Goal: Task Accomplishment & Management: Manage account settings

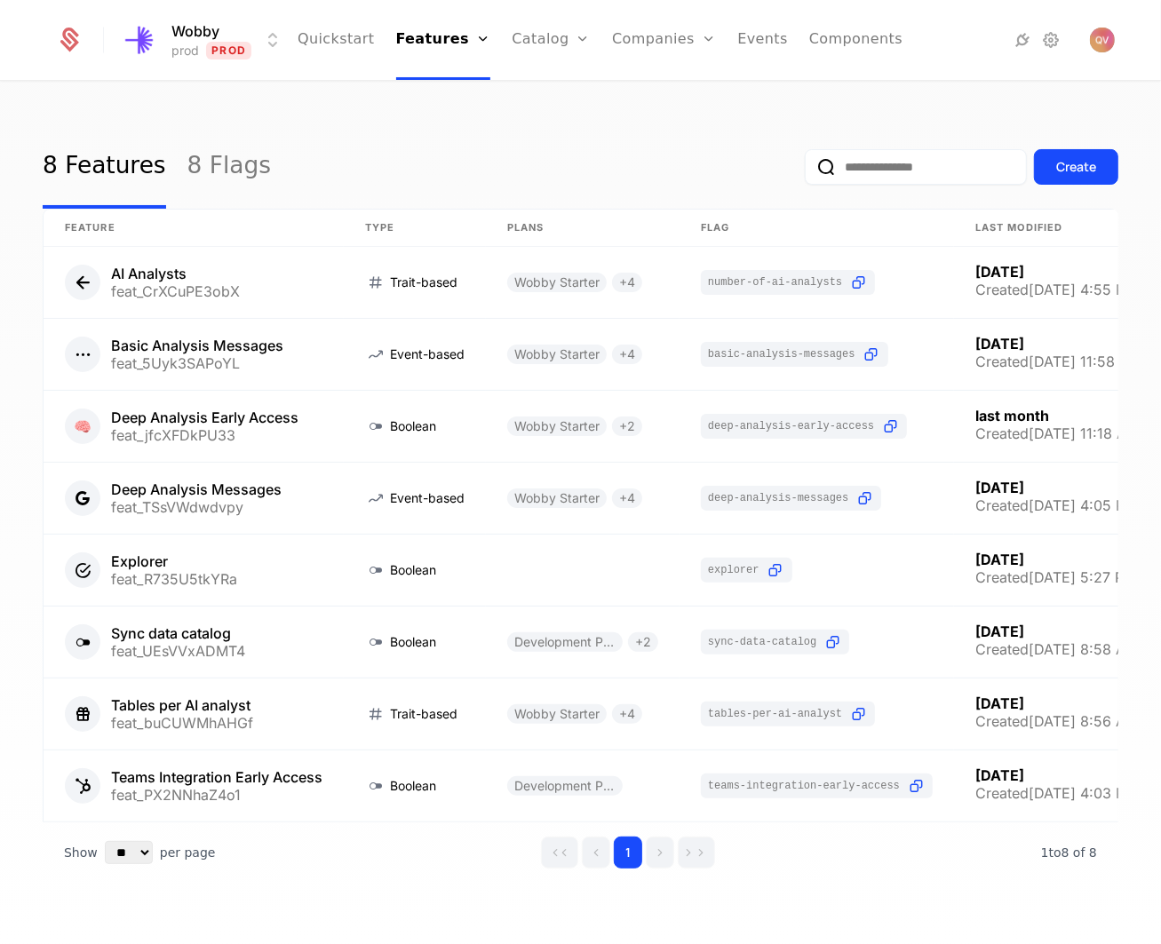
click at [247, 55] on html "Wobby prod Prod Quickstart Features Features Flags Catalog Plans Add Ons Credit…" at bounding box center [580, 472] width 1161 height 944
click at [222, 115] on div "staging Staging" at bounding box center [276, 128] width 300 height 36
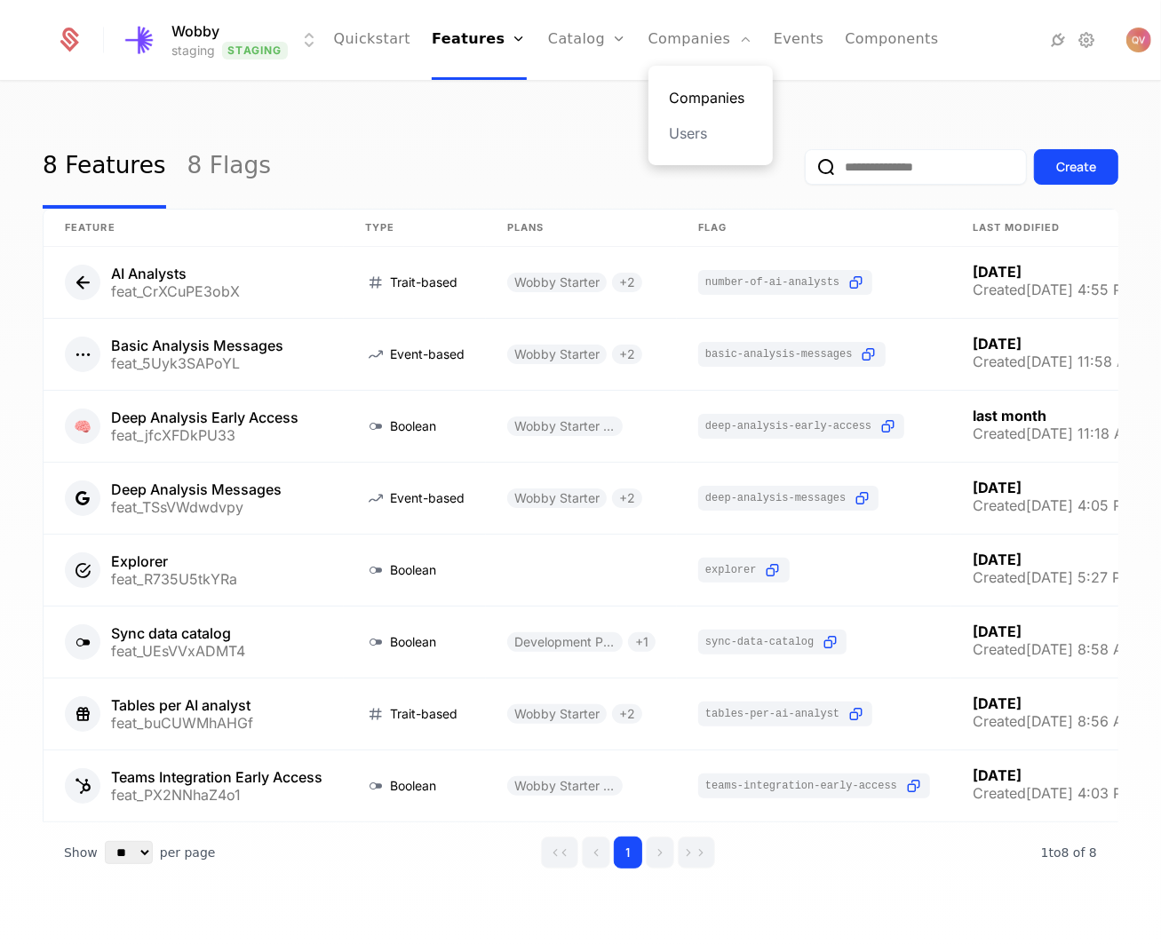
click at [670, 88] on link "Companies" at bounding box center [711, 97] width 82 height 21
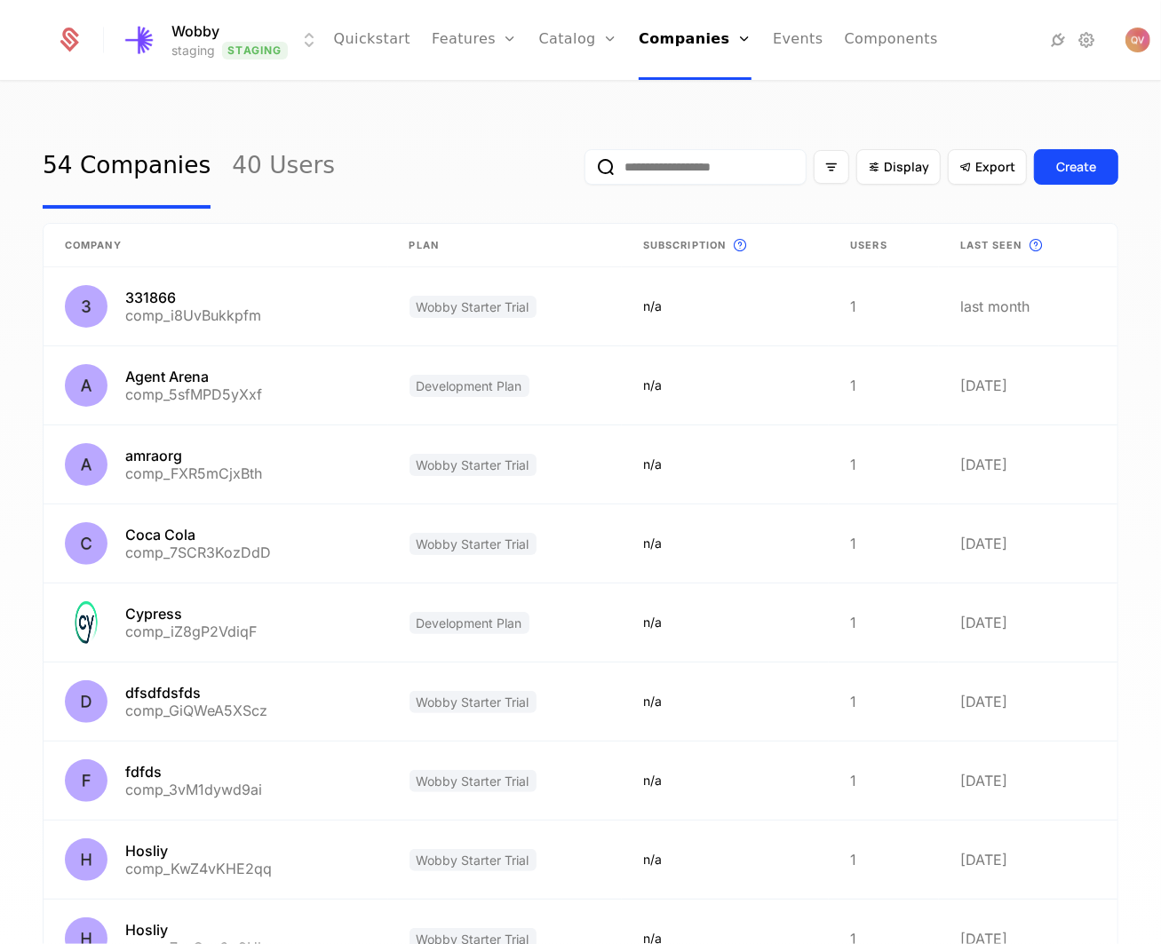
click at [710, 168] on input "email" at bounding box center [695, 167] width 222 height 36
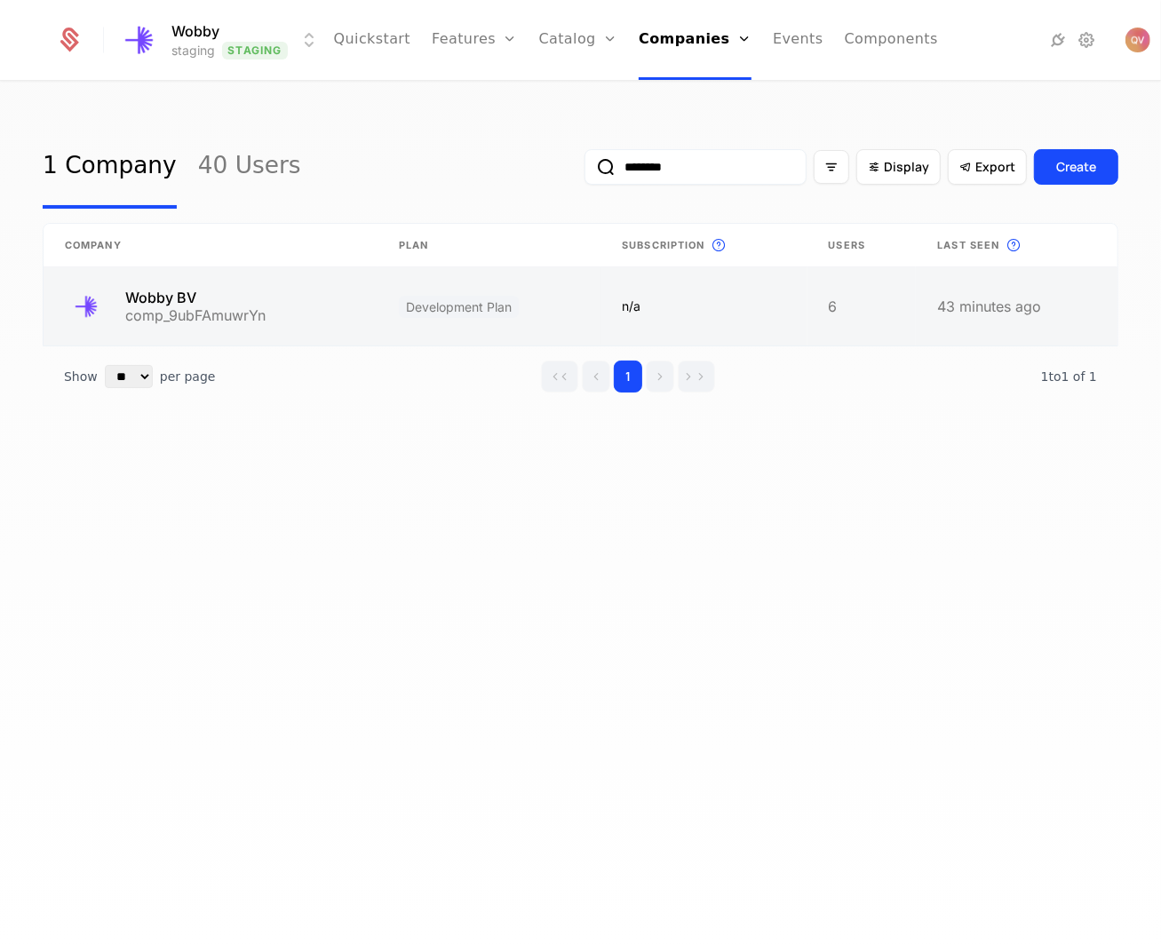
type input "********"
click at [266, 304] on link at bounding box center [211, 306] width 334 height 78
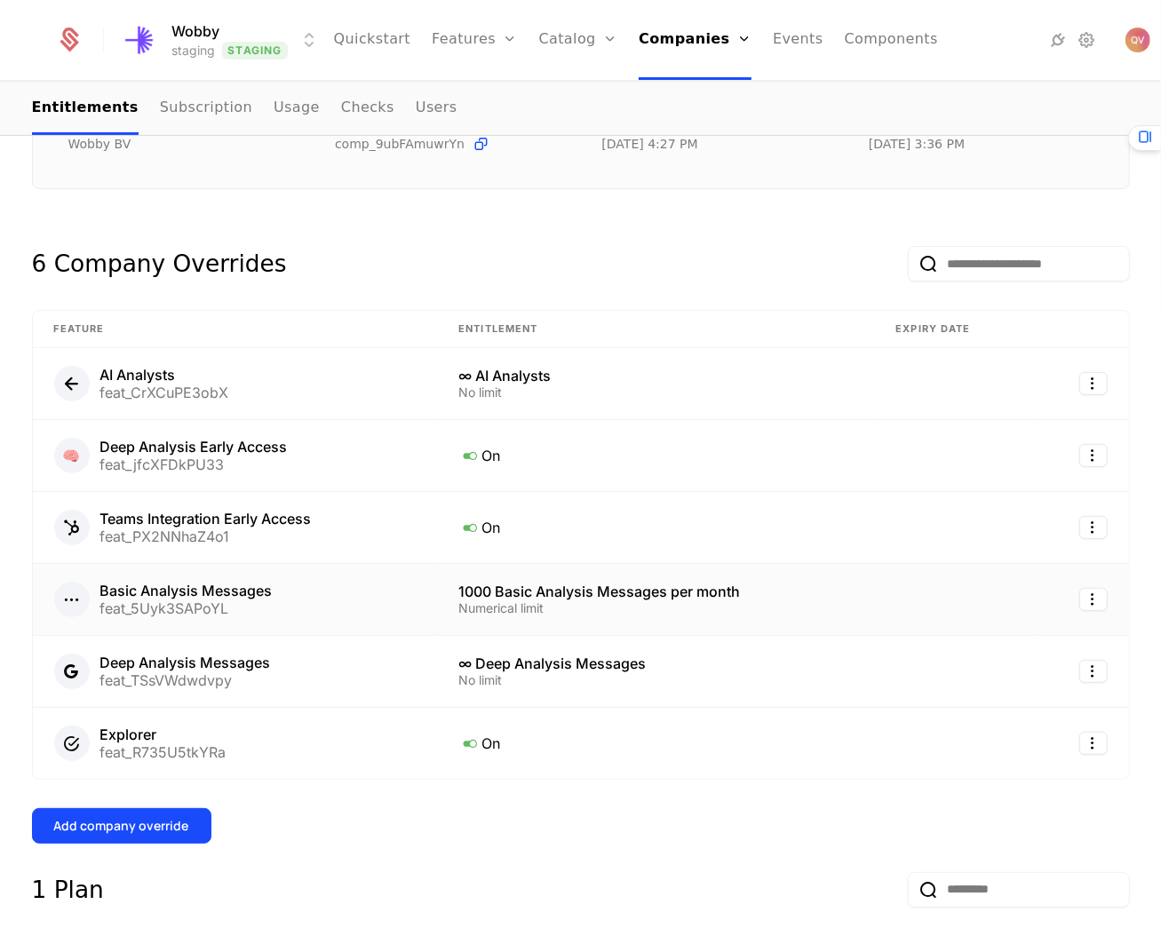
scroll to position [322, 0]
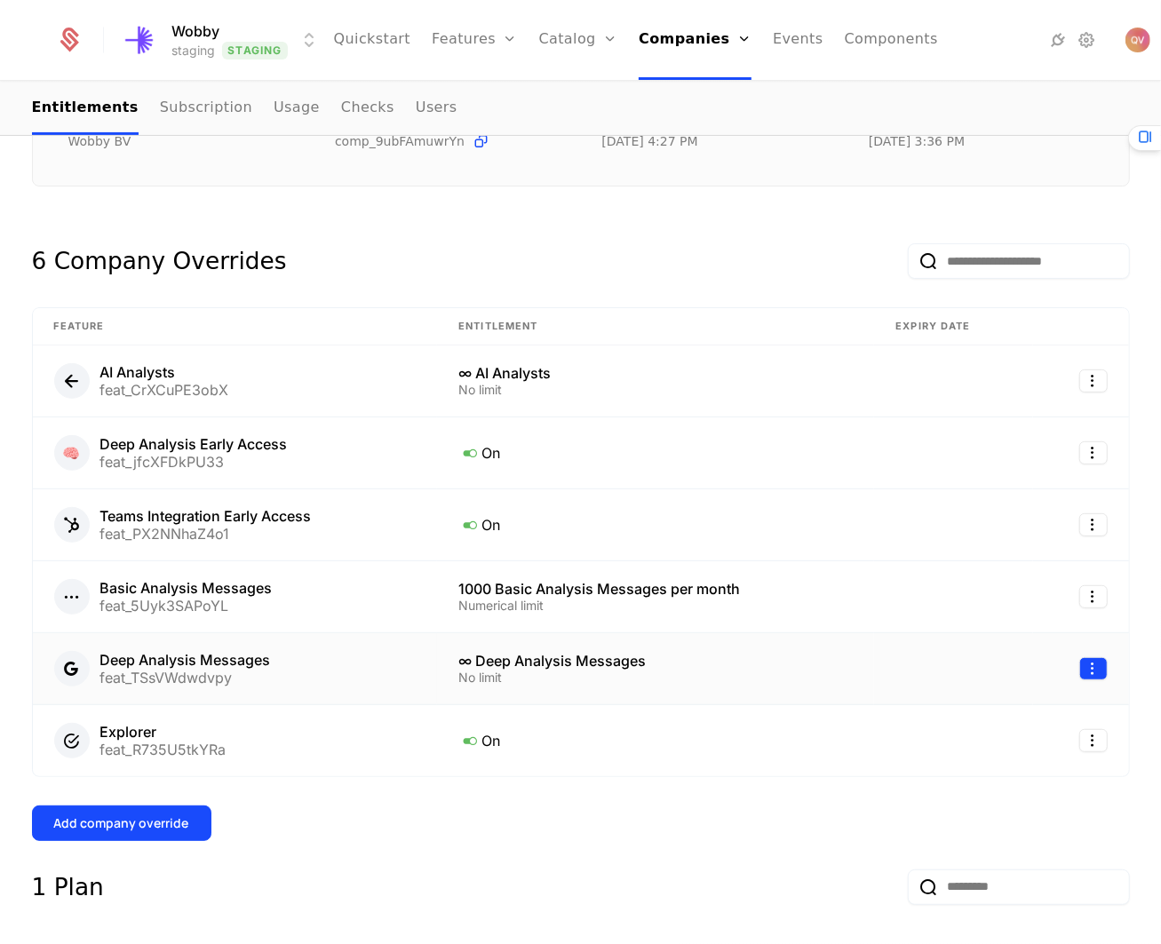
click at [1075, 667] on html "Wobby staging Staging Quickstart Features Features Flags Catalog Plans Add Ons …" at bounding box center [580, 472] width 1161 height 944
click at [961, 753] on div "Edit" at bounding box center [956, 751] width 31 height 25
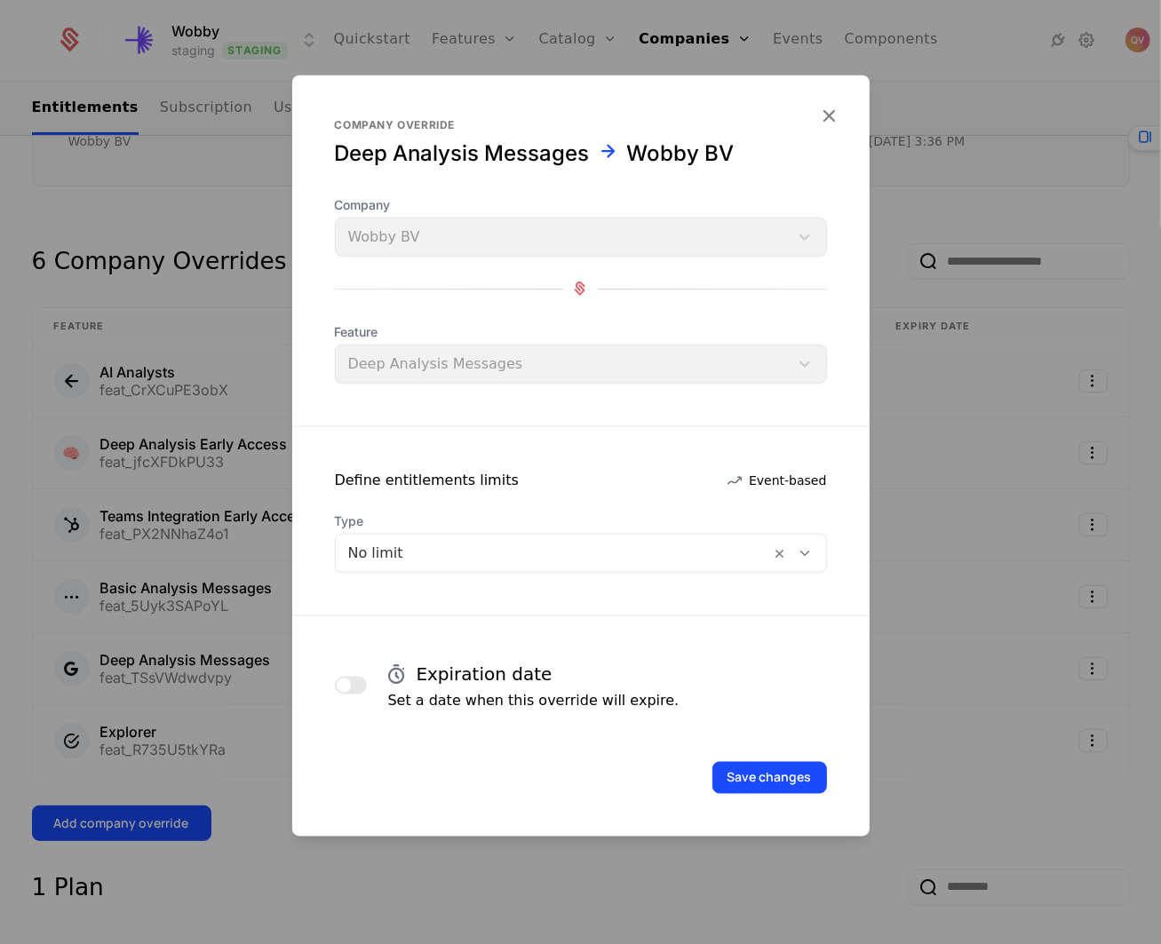
click at [504, 550] on div at bounding box center [553, 552] width 410 height 25
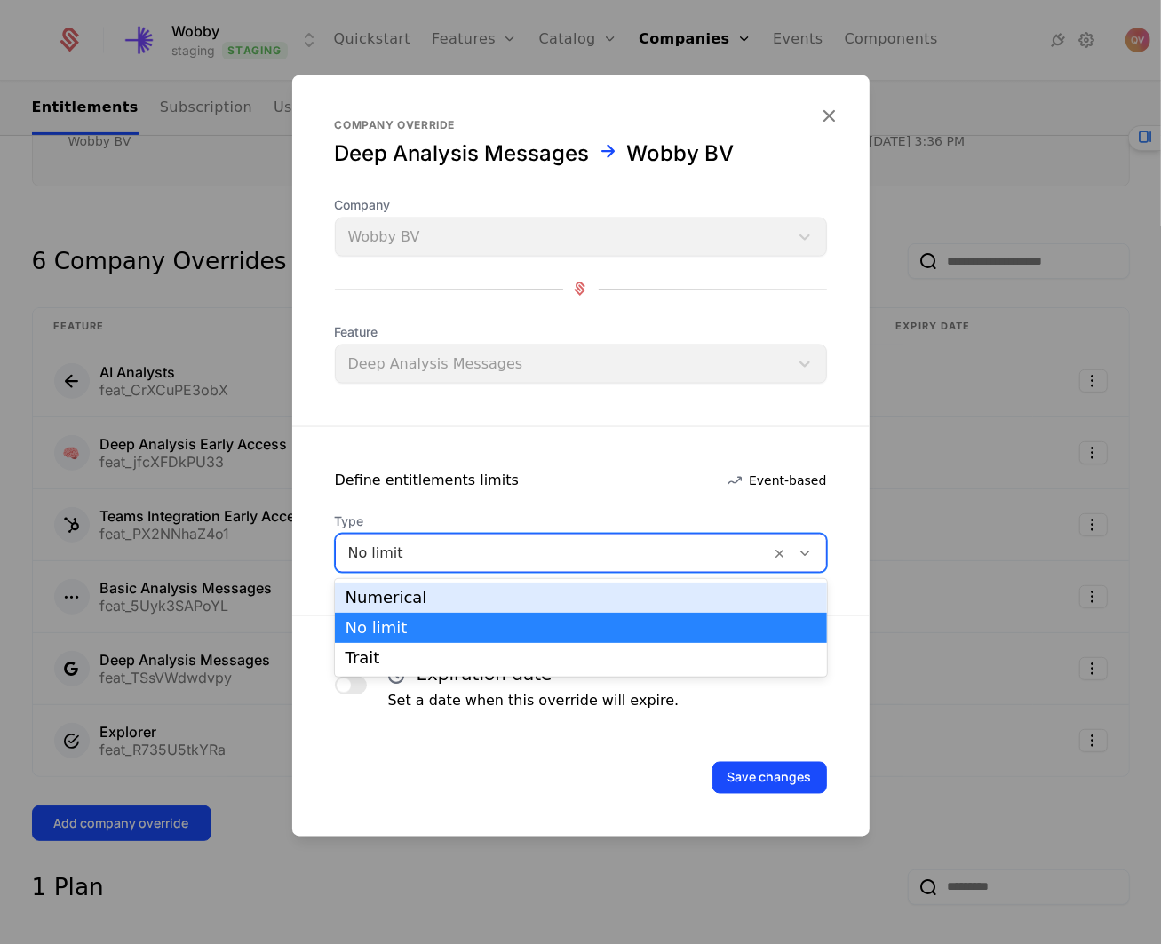
click at [466, 596] on div "Numerical" at bounding box center [580, 598] width 471 height 16
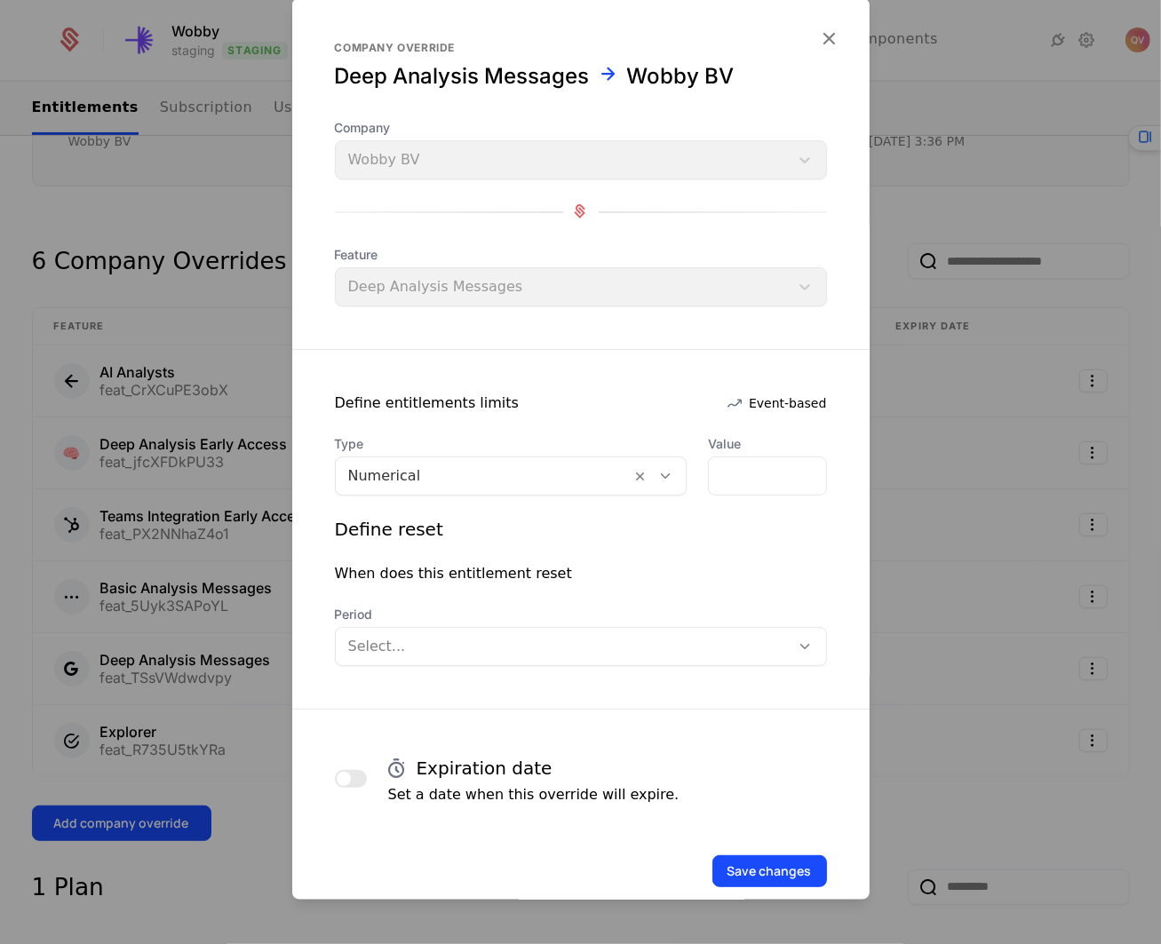
click at [756, 843] on div "Save changes" at bounding box center [580, 846] width 577 height 82
click at [760, 866] on button "Save changes" at bounding box center [769, 870] width 115 height 32
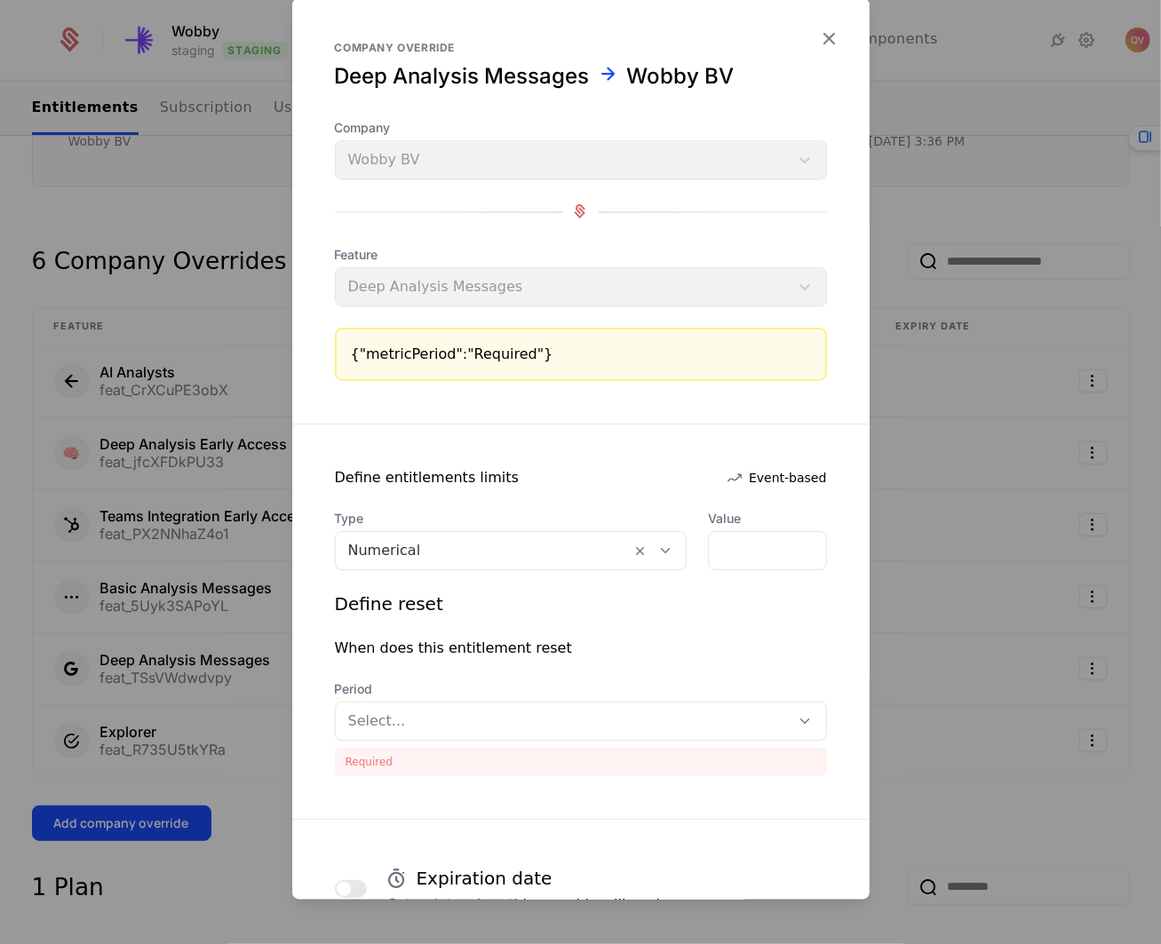
click at [666, 729] on div at bounding box center [563, 720] width 430 height 25
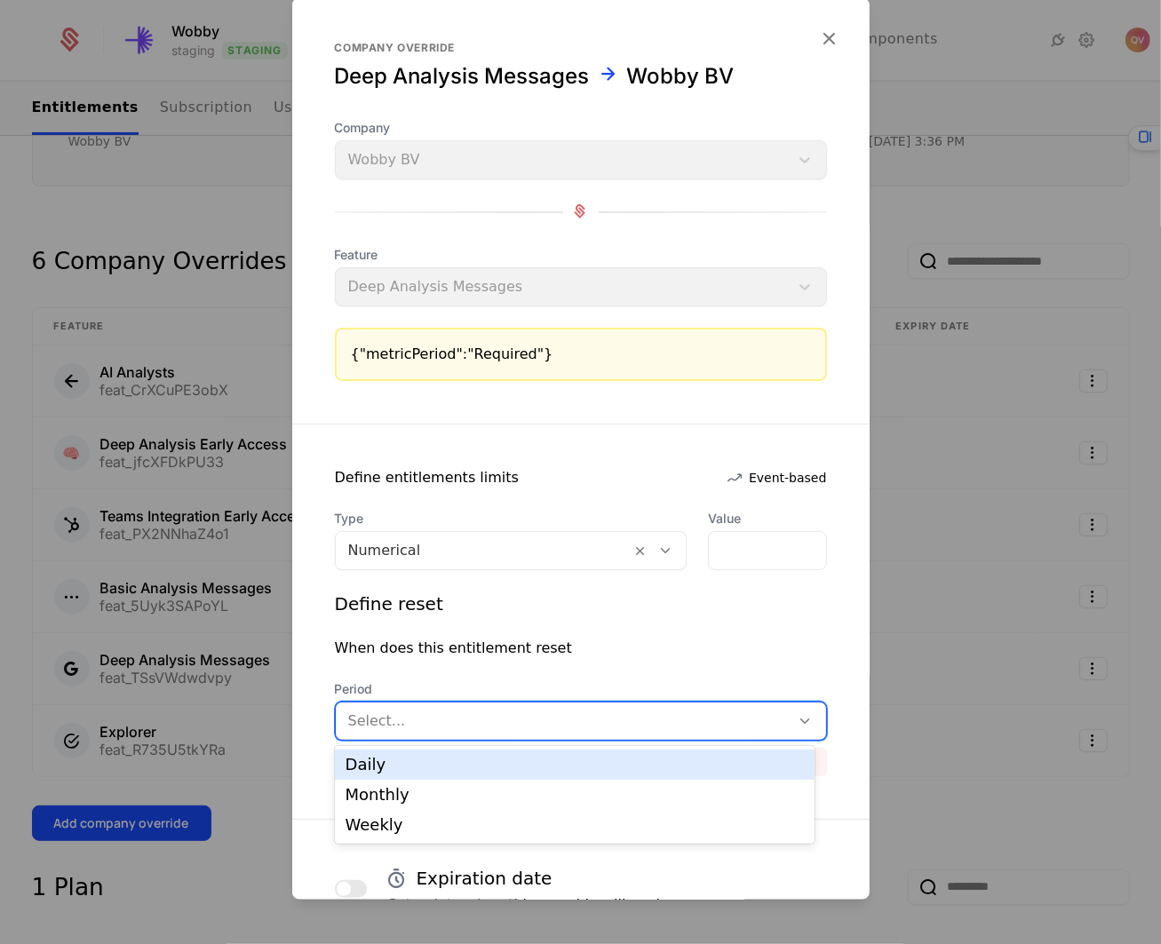
click at [515, 771] on div "Daily" at bounding box center [574, 765] width 458 height 16
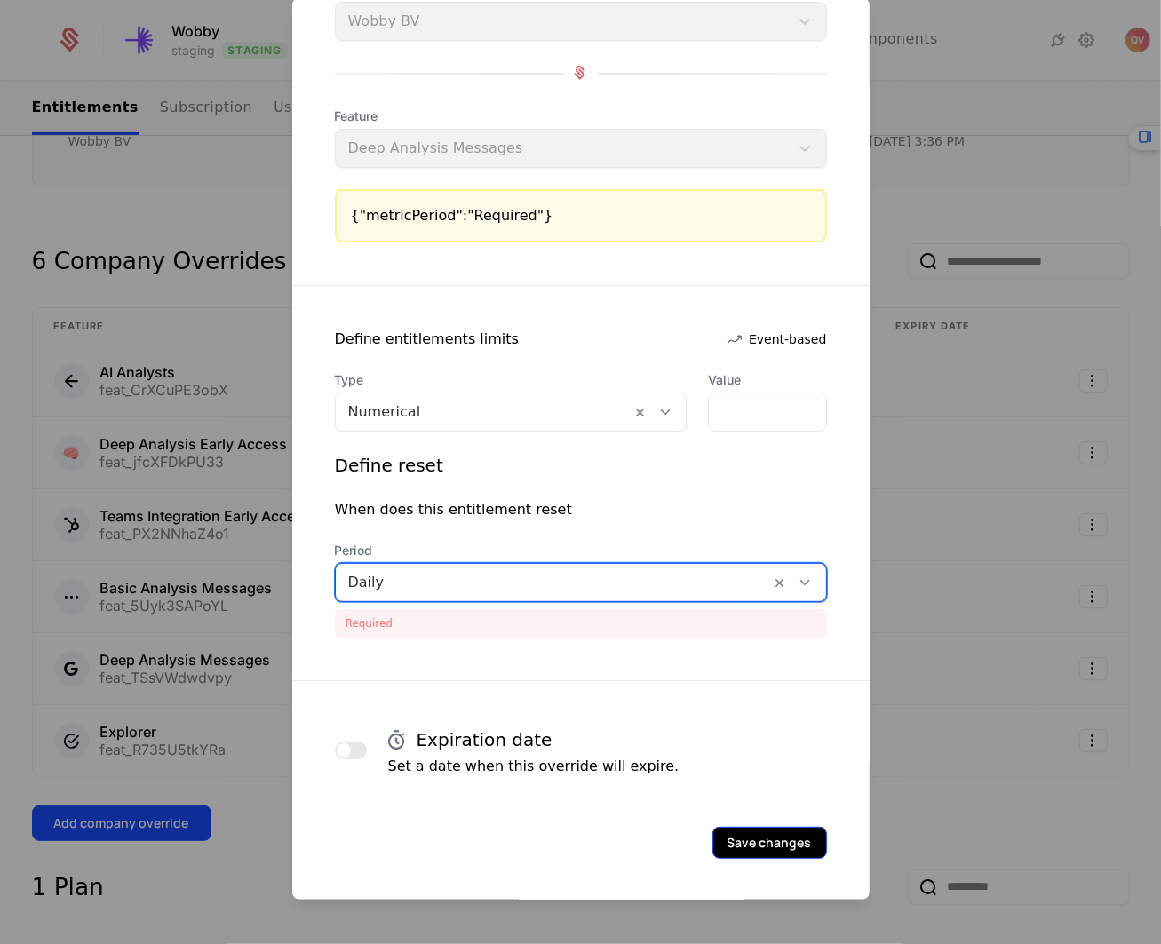
click at [741, 838] on button "Save changes" at bounding box center [769, 842] width 115 height 32
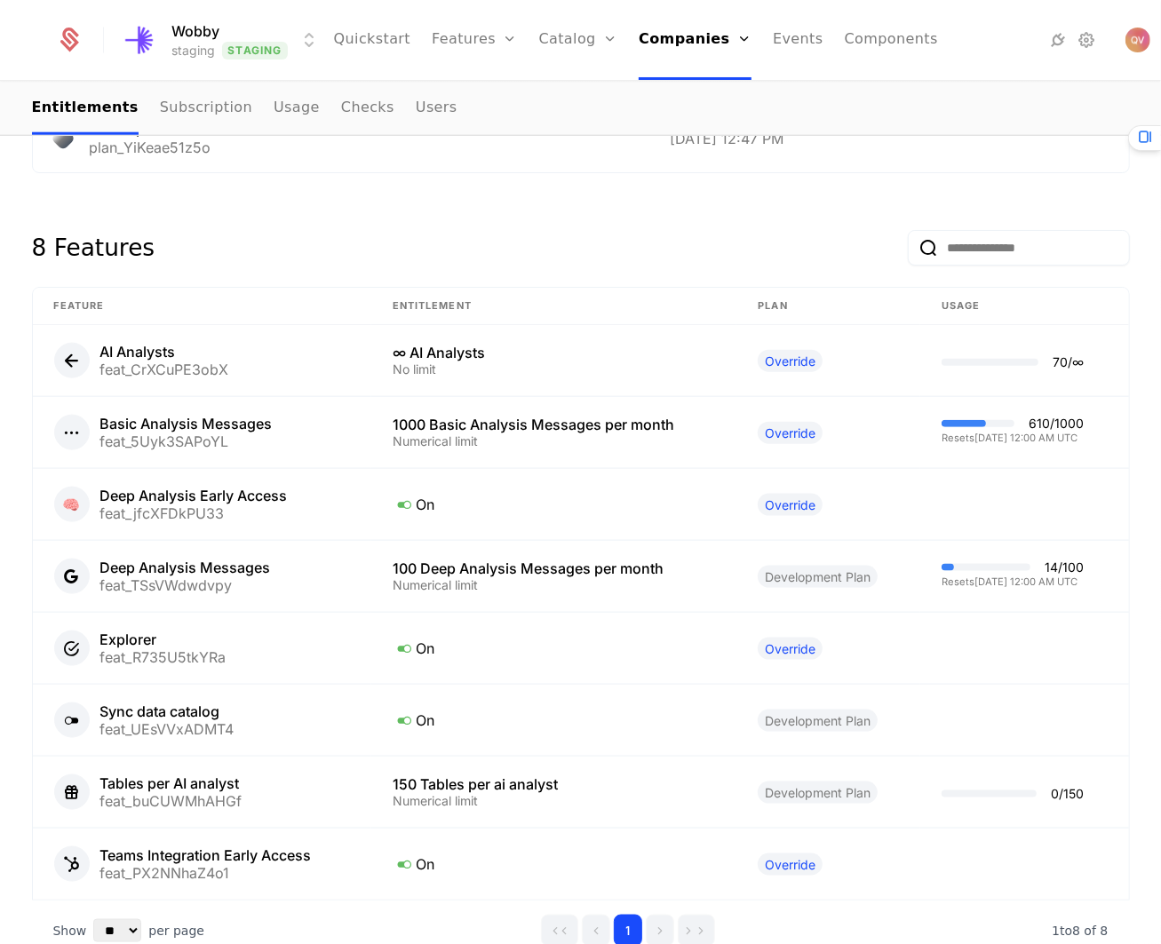
scroll to position [1211, 0]
click at [1009, 576] on div "Resets [DATE] 12:00 AM UTC" at bounding box center [1012, 581] width 142 height 10
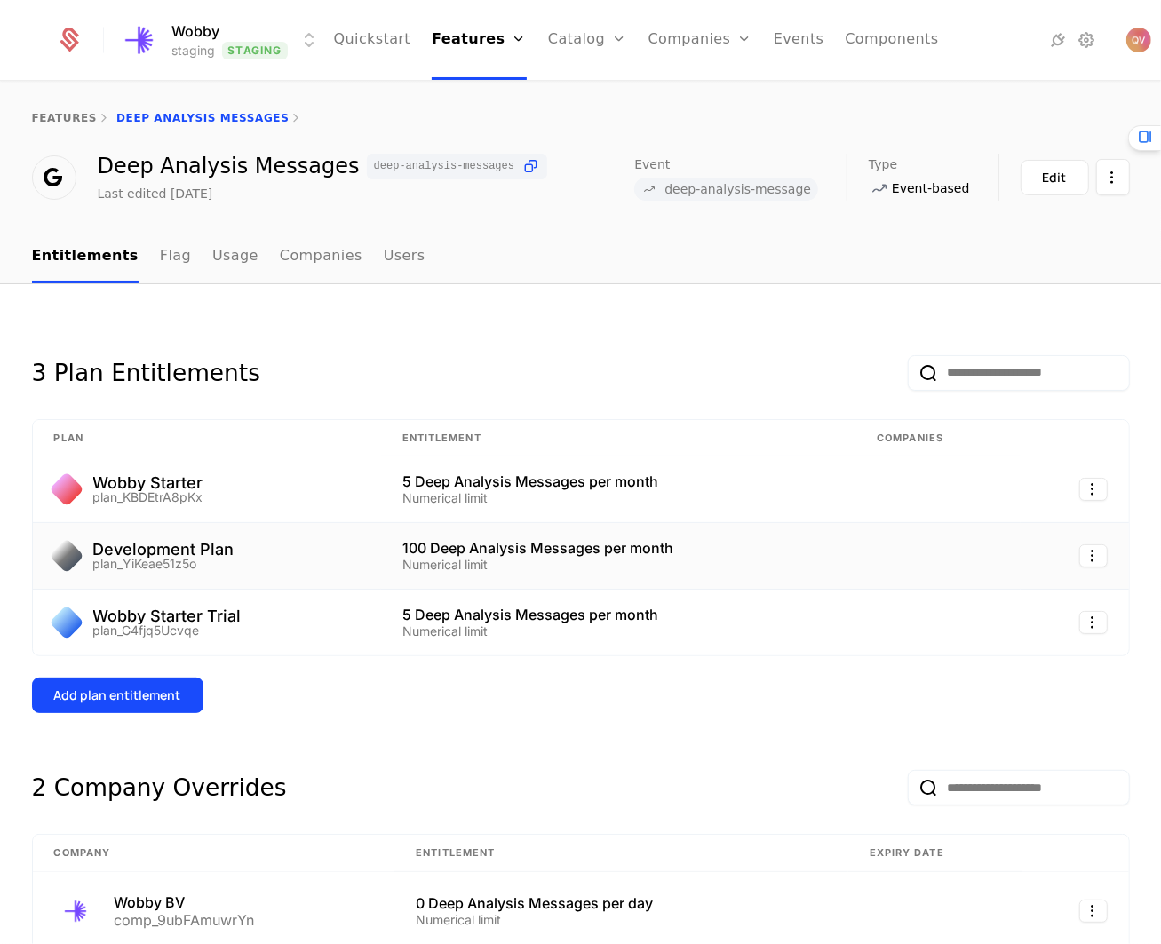
click at [1059, 552] on div at bounding box center [1074, 555] width 65 height 23
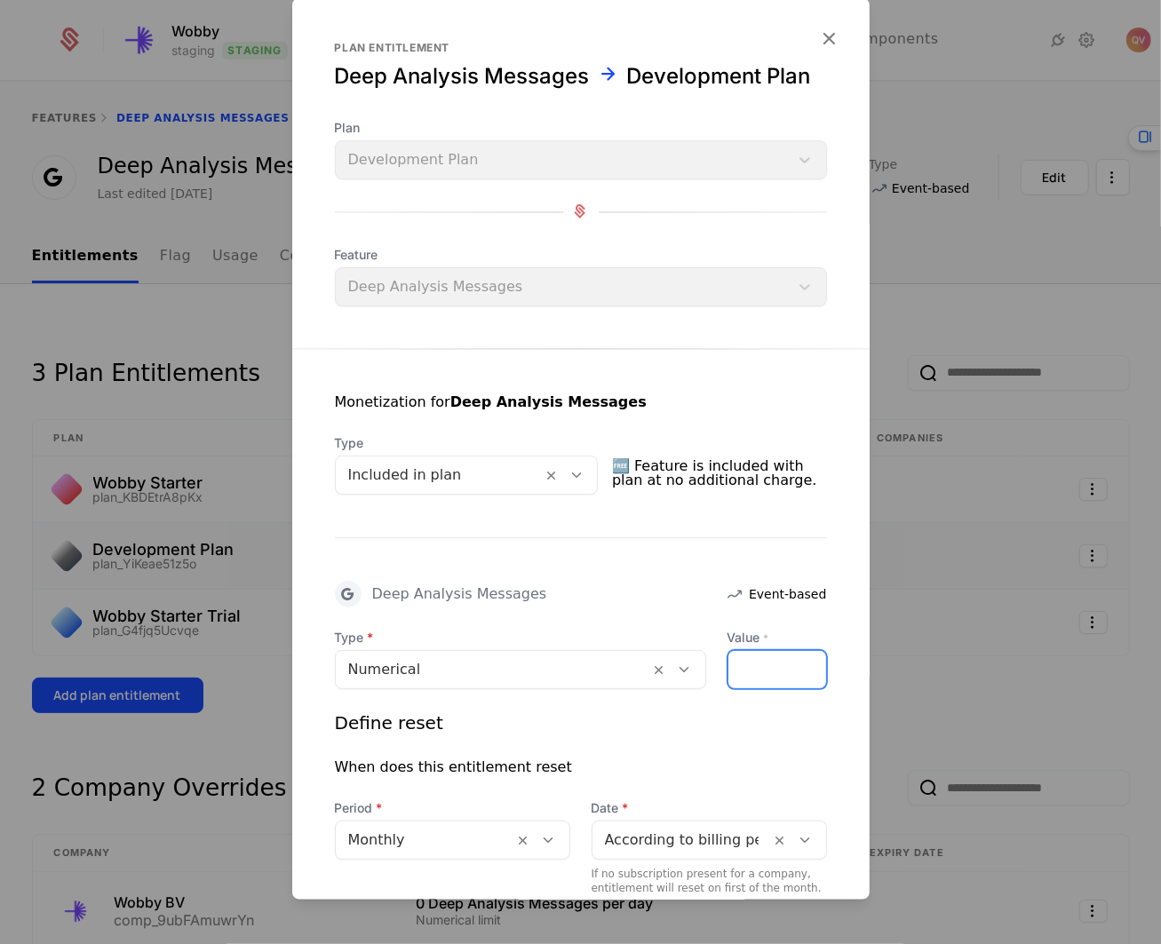
click at [758, 683] on input "***" at bounding box center [777, 668] width 98 height 37
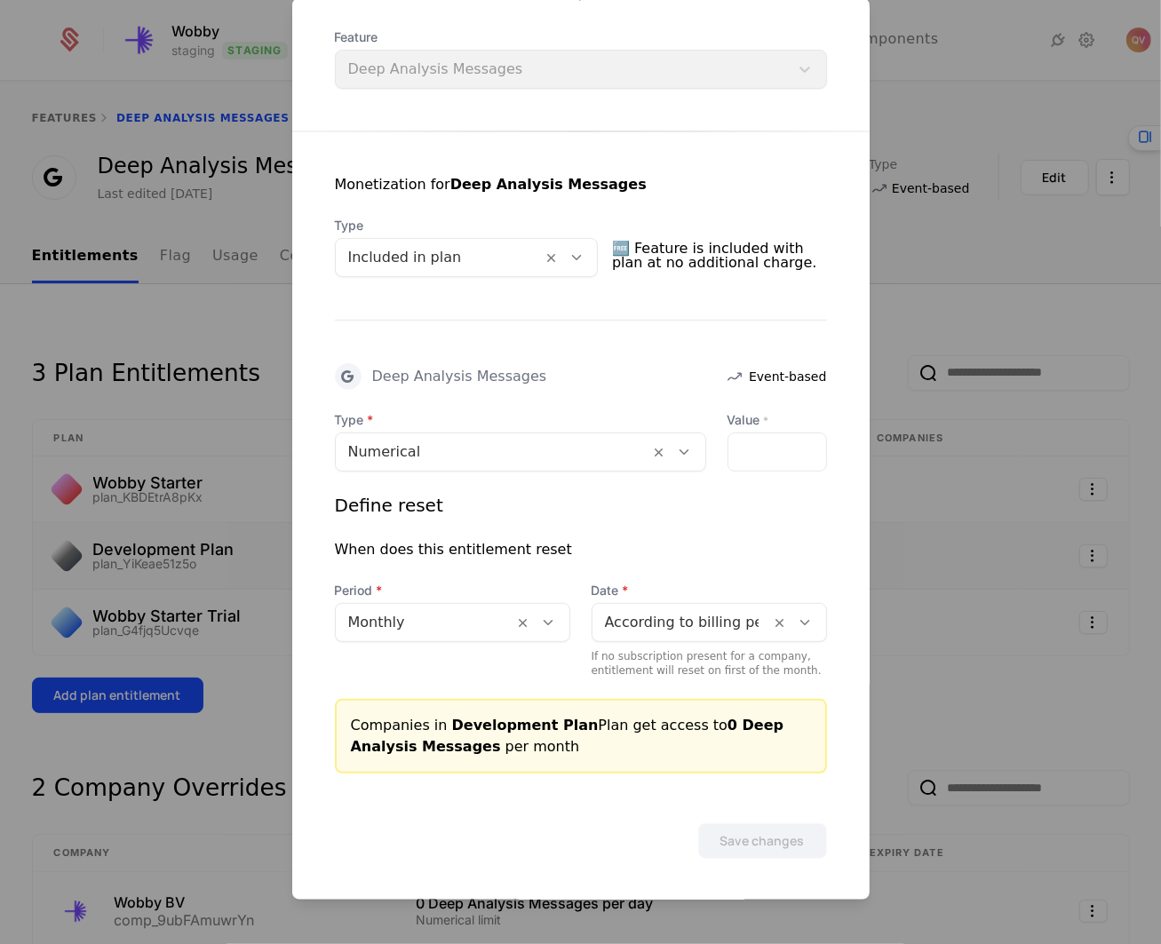
click at [780, 766] on div "Companies in Development Plan Plan get access to 0 Deep Analysis Messages per m…" at bounding box center [581, 735] width 492 height 75
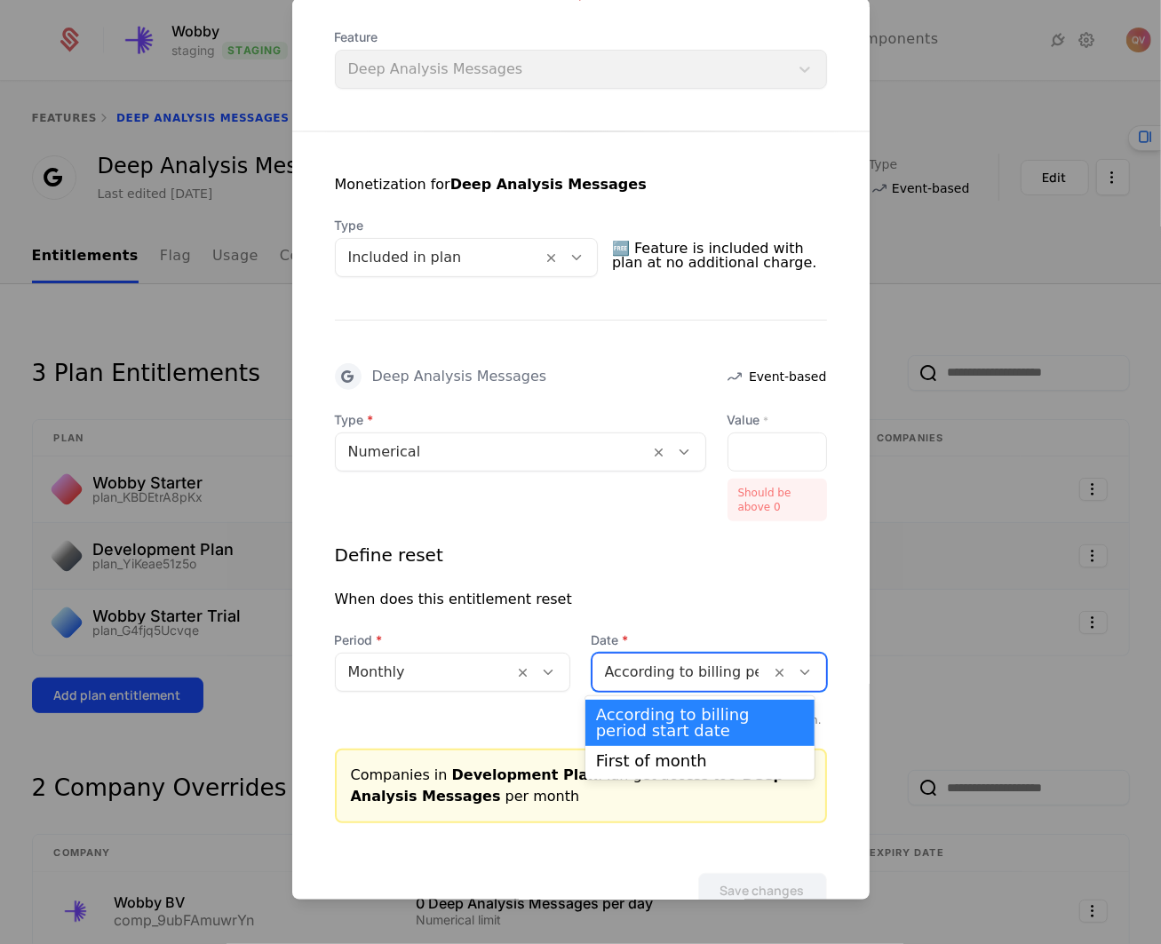
click at [652, 675] on div at bounding box center [682, 671] width 154 height 25
click at [657, 726] on div "According to billing period start date" at bounding box center [700, 723] width 208 height 32
click at [676, 663] on div at bounding box center [682, 671] width 154 height 25
click at [676, 668] on div at bounding box center [682, 671] width 154 height 25
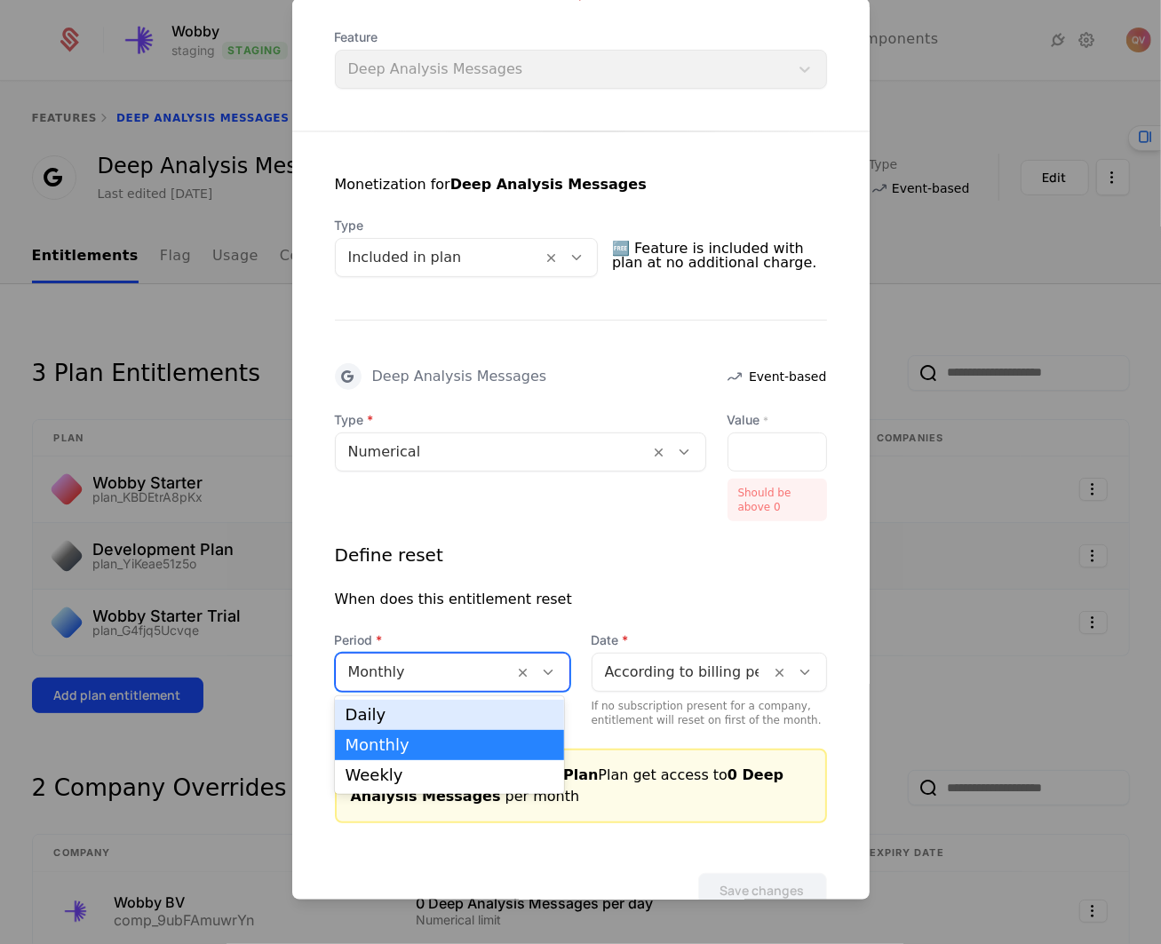
click at [441, 671] on div at bounding box center [425, 671] width 154 height 25
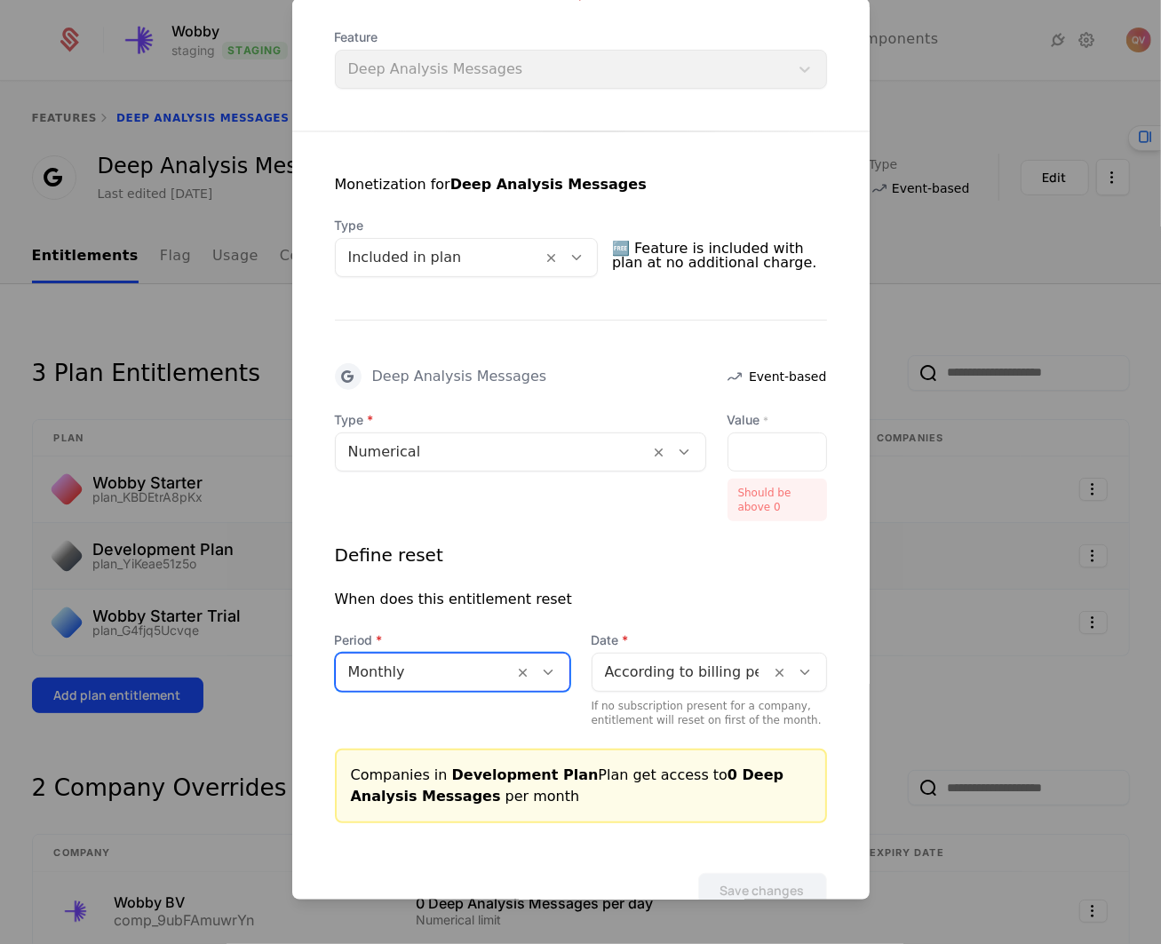
click at [441, 671] on div at bounding box center [425, 671] width 154 height 25
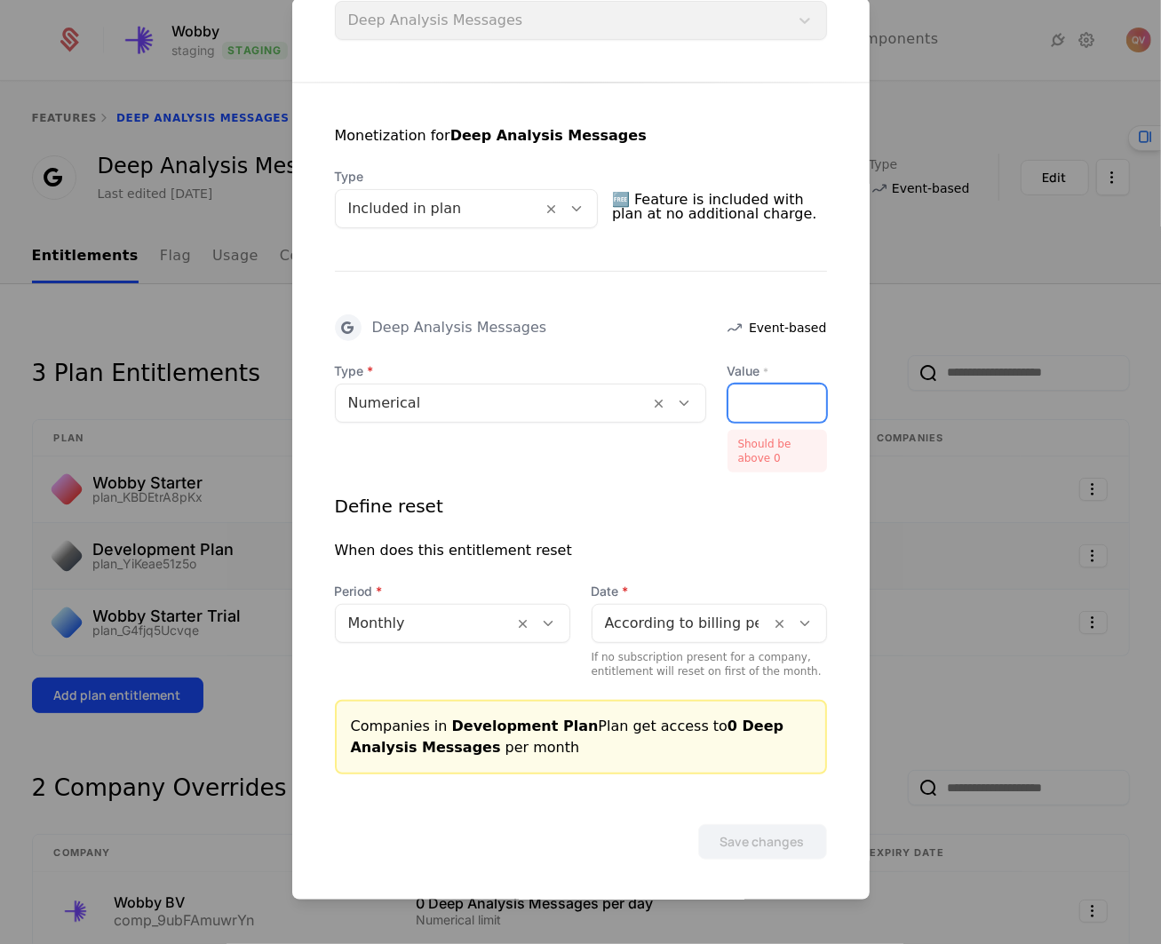
drag, startPoint x: 746, startPoint y: 389, endPoint x: 708, endPoint y: 397, distance: 39.0
click at [708, 396] on div "Type Numerical Value * * Should be above 0" at bounding box center [581, 416] width 492 height 110
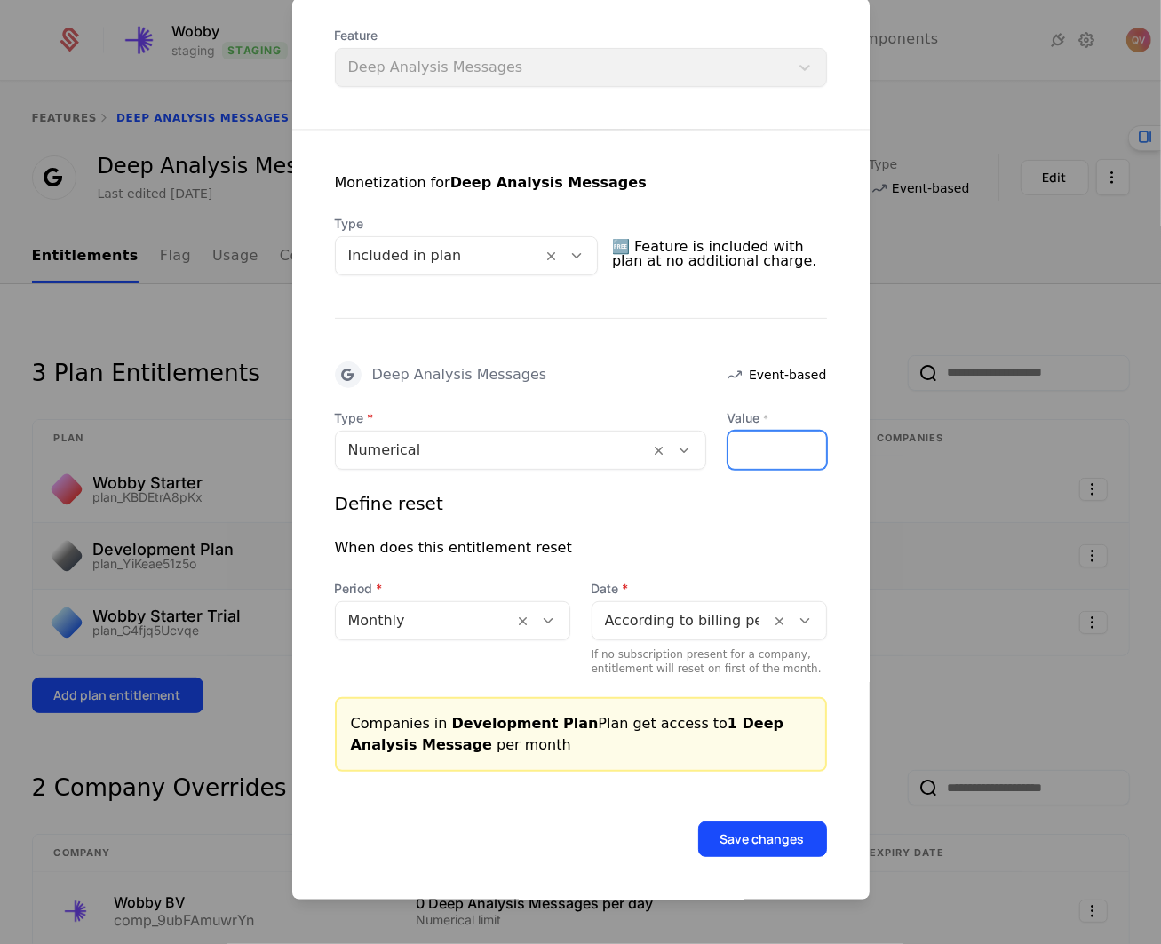
scroll to position [218, 0]
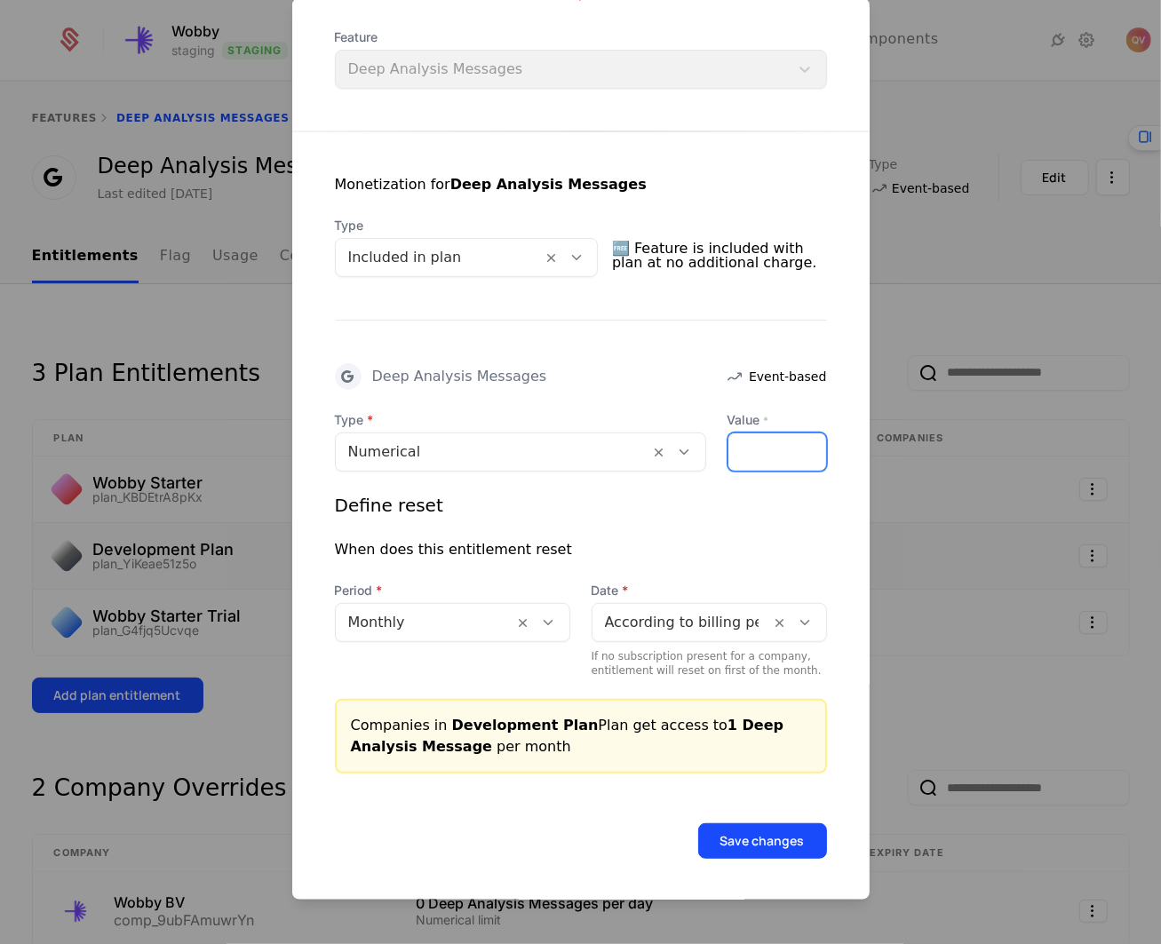
type input "*"
click at [548, 440] on div at bounding box center [493, 451] width 290 height 25
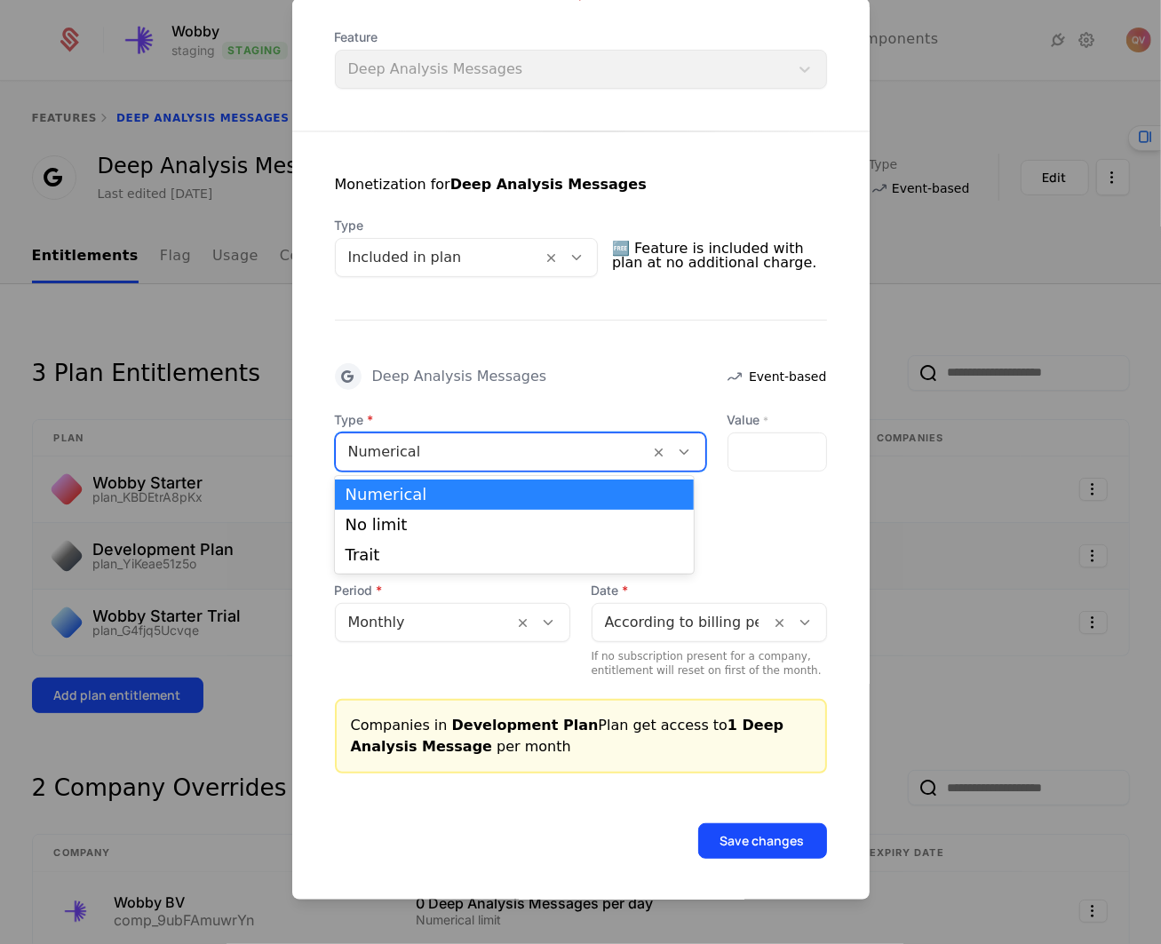
click at [548, 440] on div at bounding box center [493, 451] width 290 height 25
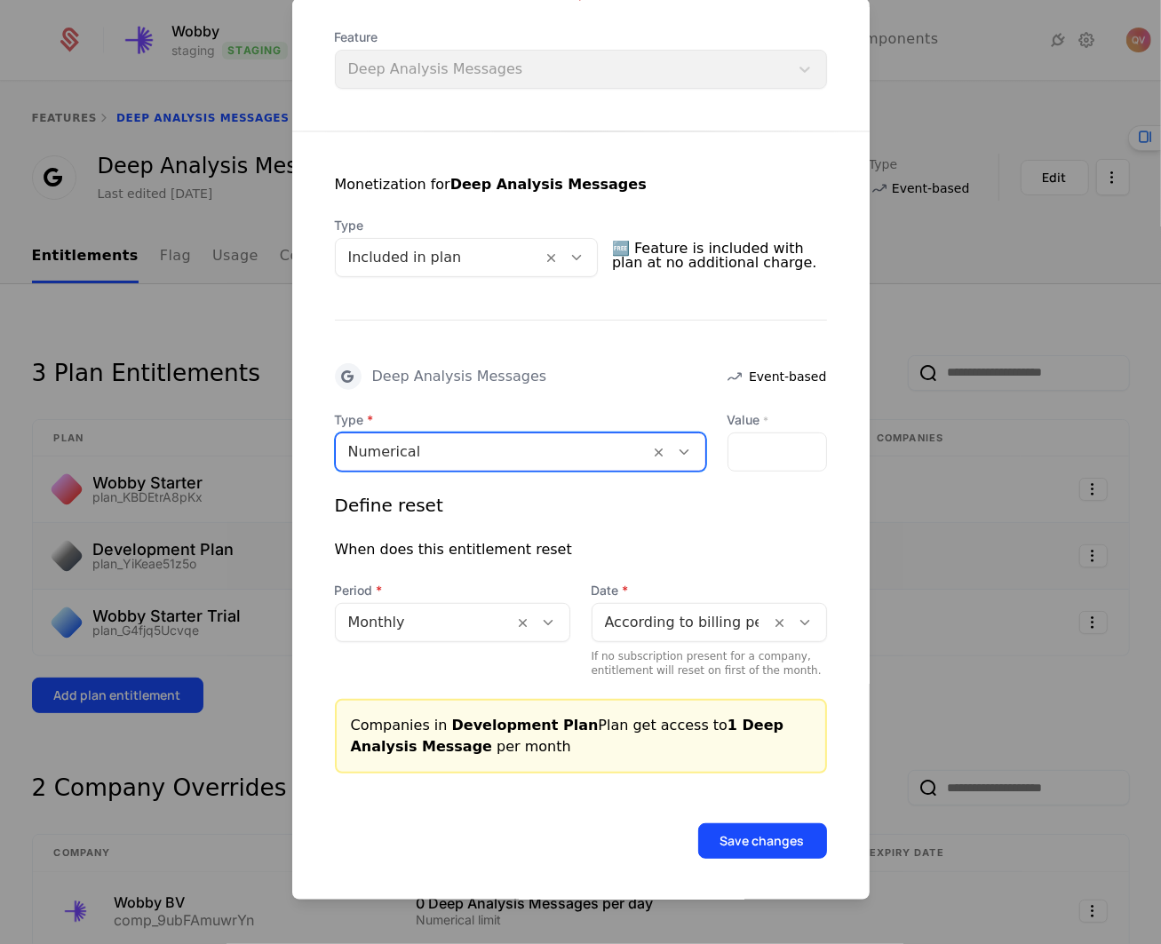
click at [714, 814] on div "Save changes" at bounding box center [580, 815] width 577 height 85
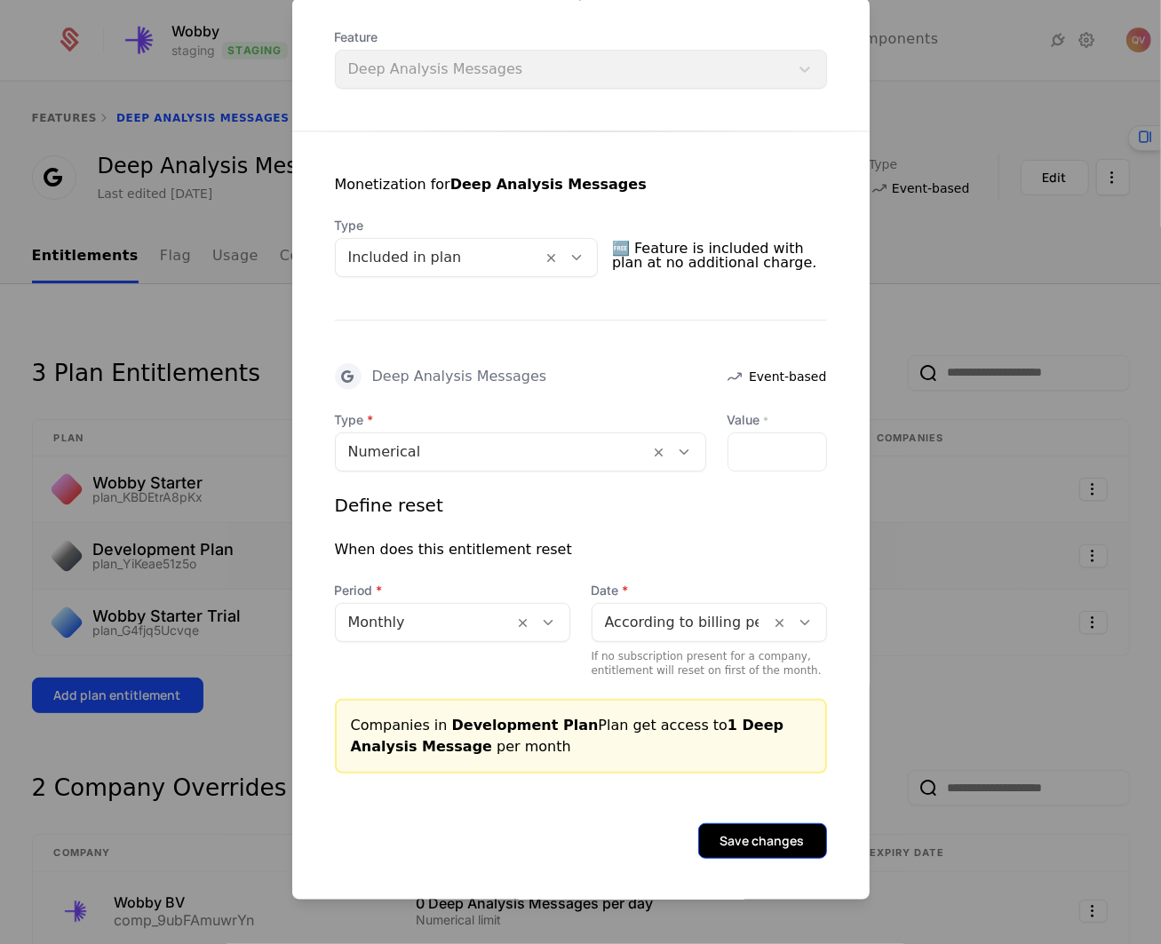
click at [728, 822] on button "Save changes" at bounding box center [762, 840] width 129 height 36
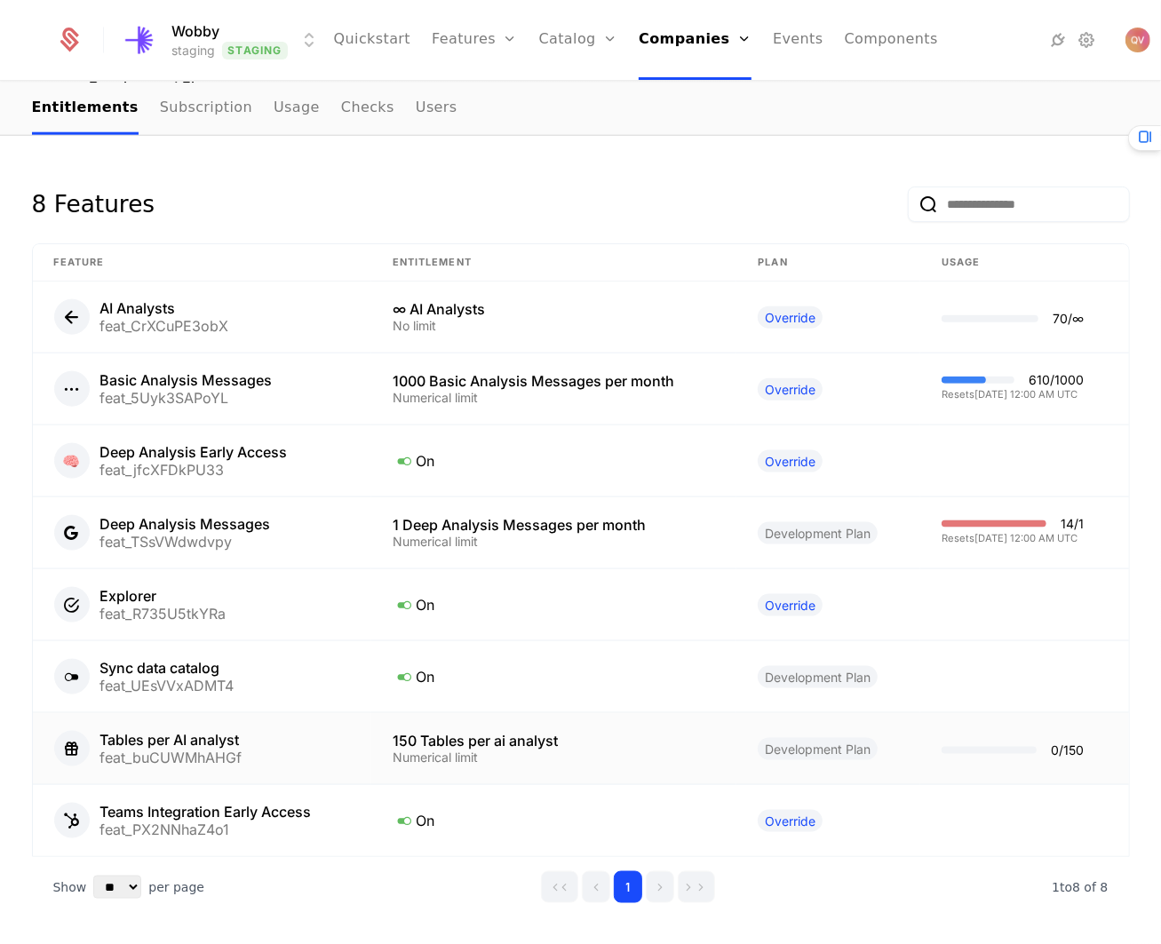
scroll to position [1322, 0]
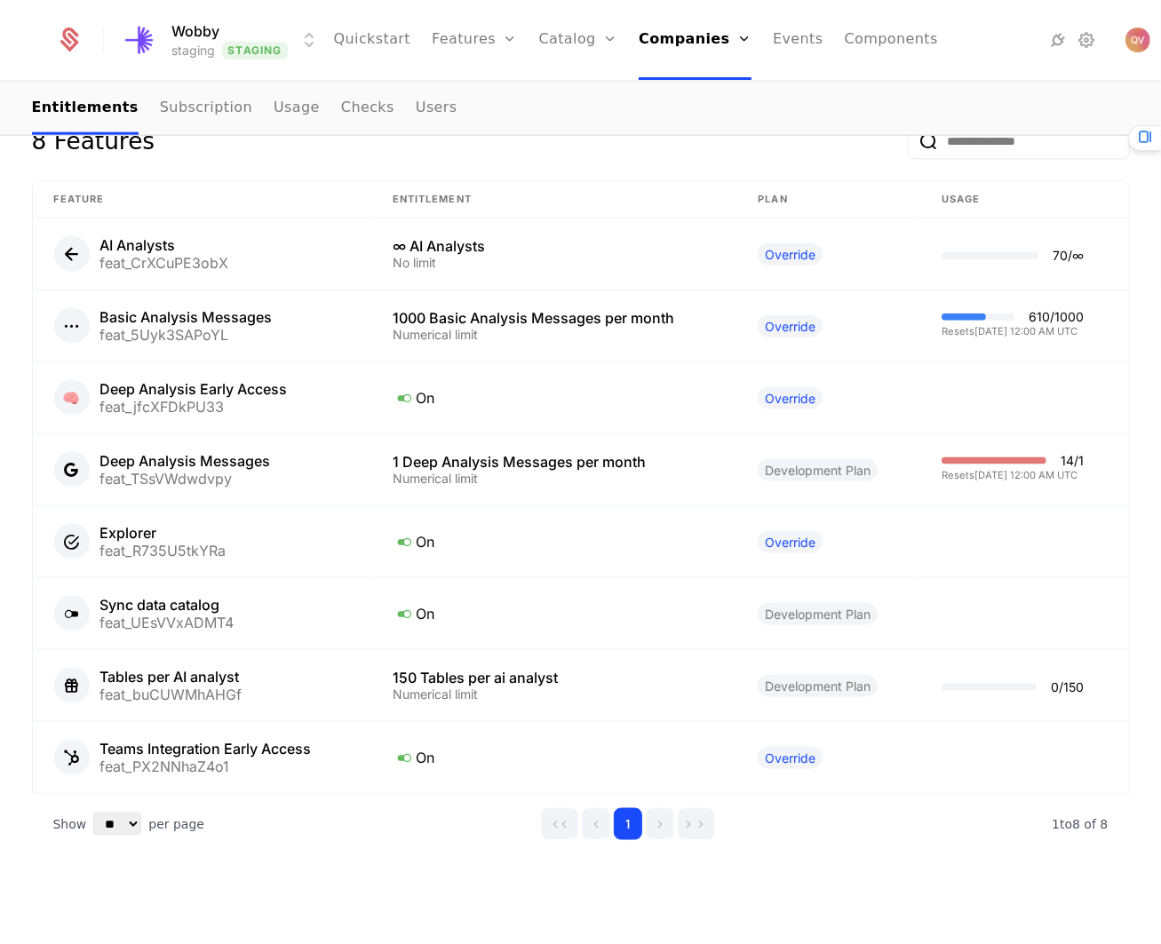
scroll to position [1322, 0]
